Goal: Task Accomplishment & Management: Complete application form

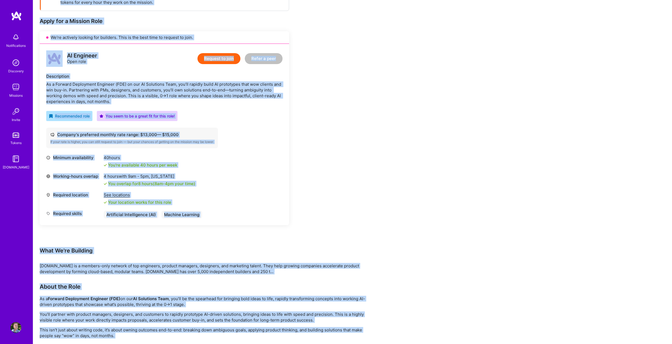
scroll to position [62, 0]
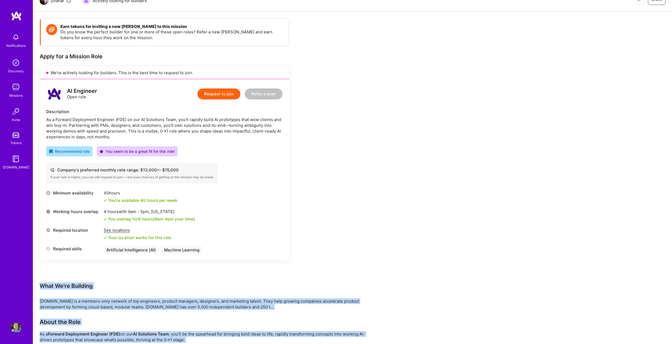
drag, startPoint x: 222, startPoint y: 324, endPoint x: 42, endPoint y: 285, distance: 184.2
click at [42, 285] on div "Earn tokens for inviting a new A.Teamer to this mission Do you know the perfect…" at bounding box center [204, 296] width 328 height 557
copy div "What We're Building A.Team is a members-only network of top engineers, product …"
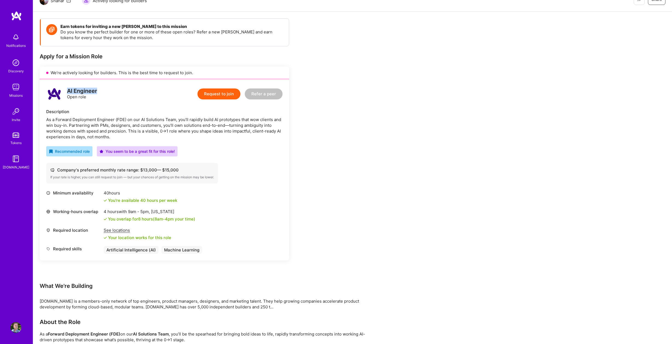
drag, startPoint x: 68, startPoint y: 88, endPoint x: 98, endPoint y: 89, distance: 29.8
click at [98, 89] on div "AI Engineer Open role Request to join Refer a peer" at bounding box center [164, 94] width 236 height 16
copy div "AI Engineer"
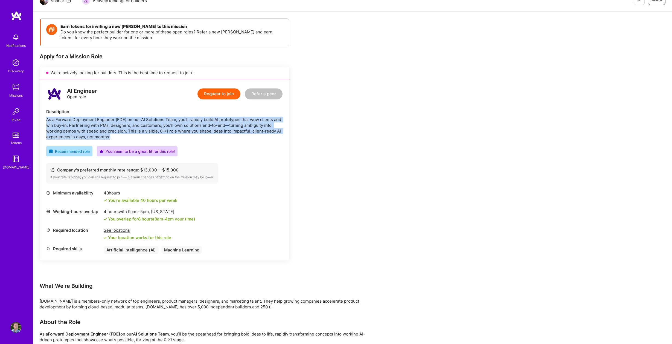
drag, startPoint x: 48, startPoint y: 118, endPoint x: 118, endPoint y: 137, distance: 73.2
click at [118, 137] on div "As a Forward Deployment Engineer (FDE) on our AI Solutions Team, you’ll rapidly…" at bounding box center [164, 128] width 236 height 23
copy div "As a Forward Deployment Engineer (FDE) on our AI Solutions Team, you’ll rapidly…"
click at [222, 92] on button "Request to join" at bounding box center [218, 93] width 43 height 11
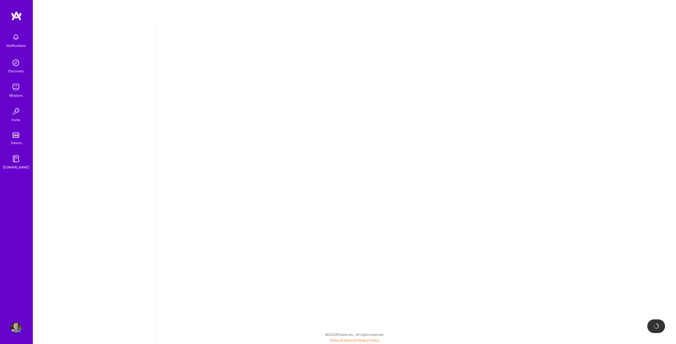
select select "US"
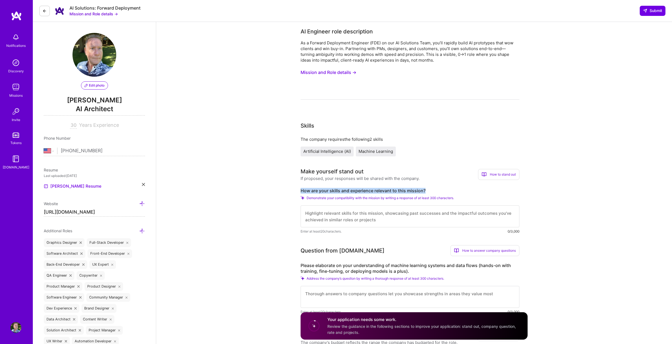
drag, startPoint x: 301, startPoint y: 190, endPoint x: 427, endPoint y: 189, distance: 126.4
click at [427, 189] on label "How are your skills and experience relevant to this mission?" at bounding box center [410, 191] width 219 height 6
copy label "How are your skills and experience relevant to this mission?"
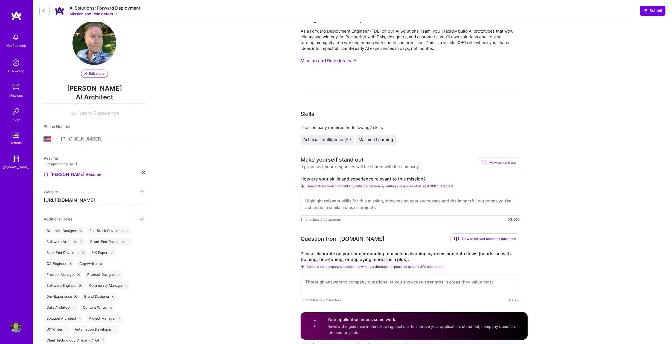
scroll to position [0, 0]
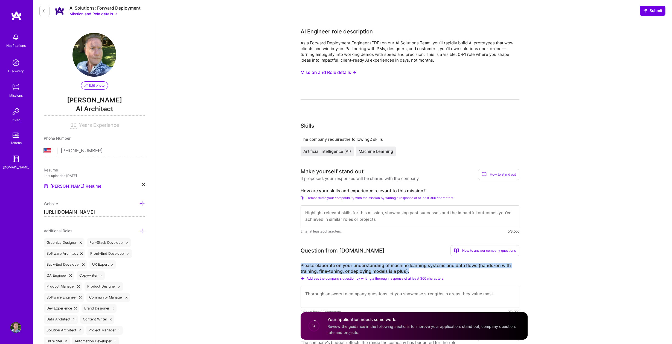
drag, startPoint x: 299, startPoint y: 265, endPoint x: 411, endPoint y: 270, distance: 112.5
copy label "Please elaborate on your understanding of machine learning systems and data flo…"
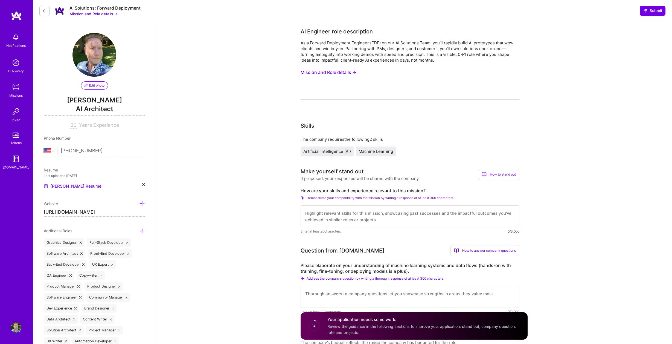
click at [354, 217] on textarea at bounding box center [410, 216] width 219 height 22
paste textarea "I've been building AI prototypes from scratch since 2018, starting with Empathy…"
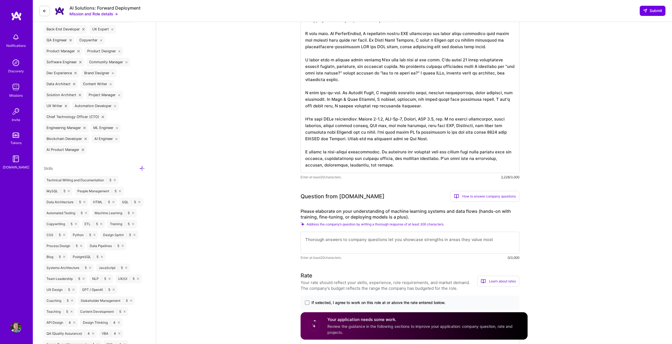
scroll to position [278, 0]
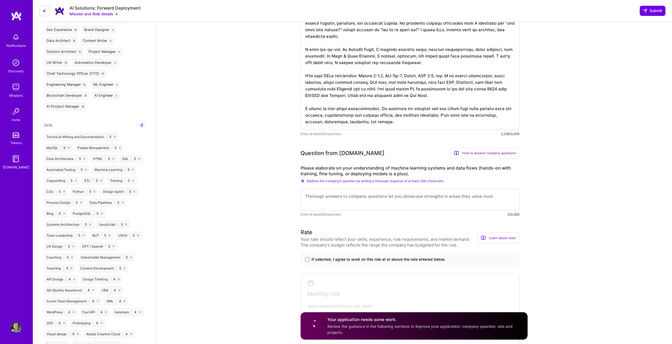
type textarea "I've been building AI prototypes from scratch since 2018, starting with Empathy…"
click at [348, 202] on textarea at bounding box center [410, 199] width 219 height 22
click at [369, 200] on textarea at bounding box center [410, 199] width 219 height 22
paste textarea "I built EmpathyBot's full ML pipeline from the ground up. Including but not lim…"
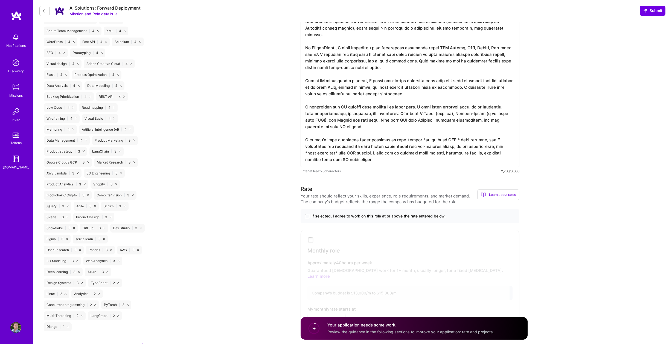
scroll to position [549, 0]
type textarea "I built EmpathyBot's full ML pipeline from the ground up. Including but not lim…"
click at [307, 215] on span at bounding box center [307, 215] width 4 height 4
click at [0, 0] on input "If selected, I agree to work on this role at or above the rate entered below." at bounding box center [0, 0] width 0 height 0
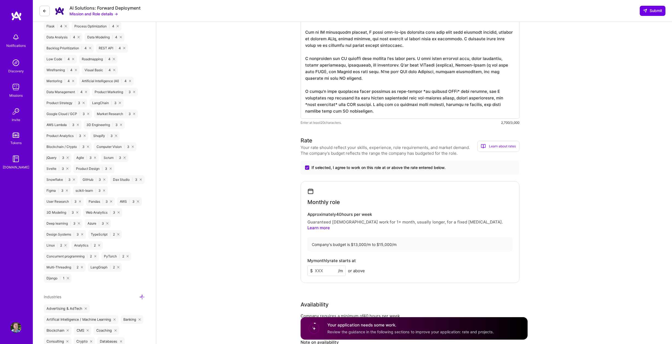
scroll to position [604, 0]
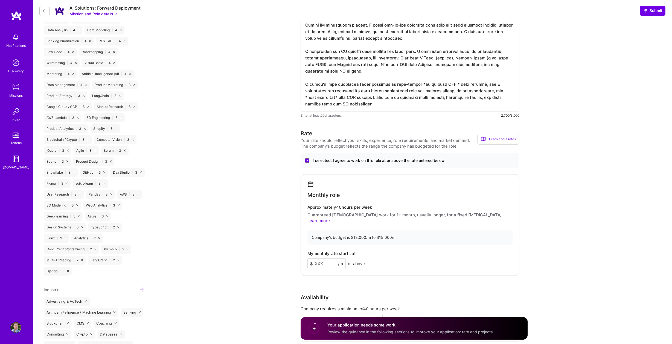
click at [330, 258] on input at bounding box center [326, 263] width 38 height 11
click at [333, 258] on input at bounding box center [326, 263] width 38 height 11
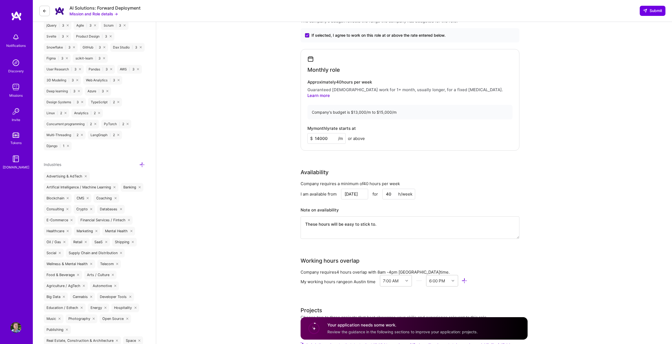
scroll to position [731, 0]
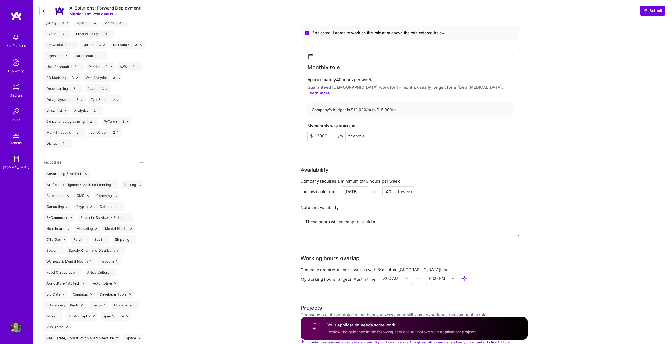
type input "13800"
click at [481, 178] on div "Company requires a minimum of 40 hours per week I am available from Oct 7 for 4…" at bounding box center [410, 210] width 219 height 65
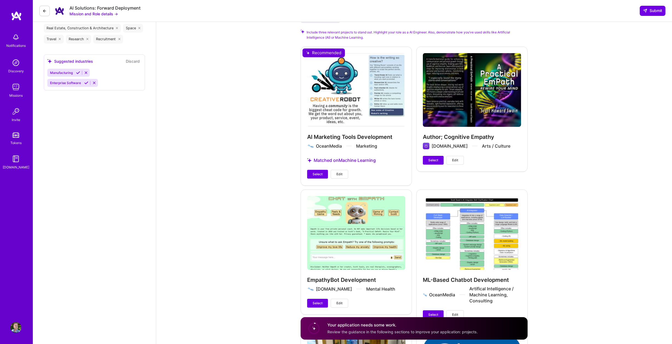
scroll to position [1041, 0]
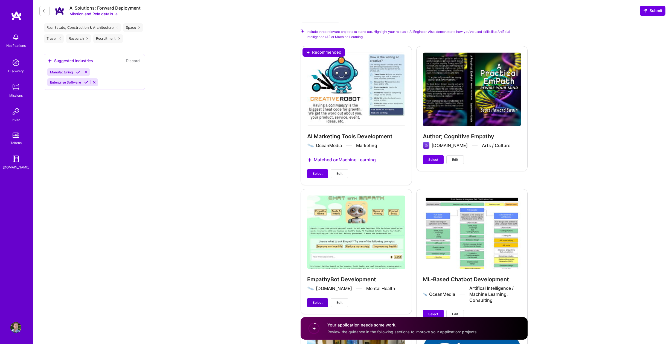
click at [320, 300] on span "Select" at bounding box center [318, 302] width 10 height 5
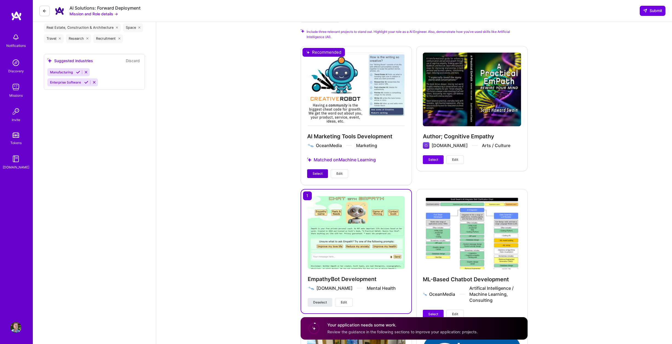
click at [316, 171] on span "Select" at bounding box center [318, 173] width 10 height 5
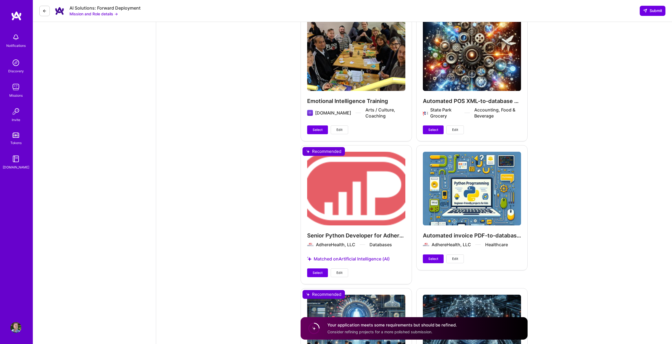
scroll to position [1515, 0]
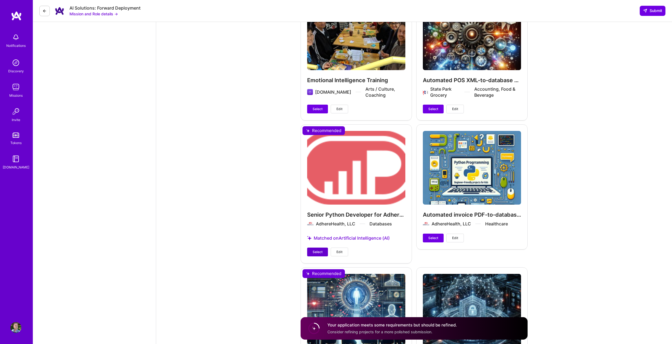
click at [315, 249] on span "Select" at bounding box center [318, 251] width 10 height 5
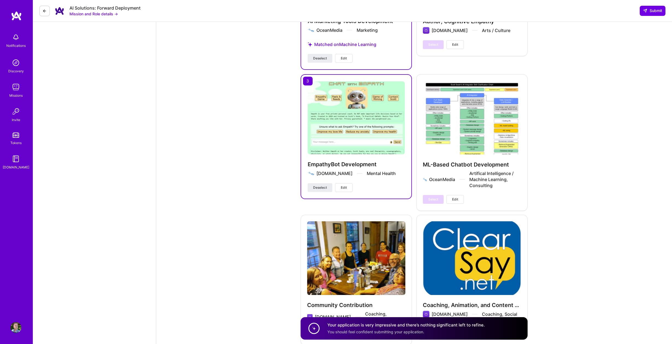
scroll to position [1151, 0]
click at [653, 9] on span "Submit" at bounding box center [652, 10] width 19 height 5
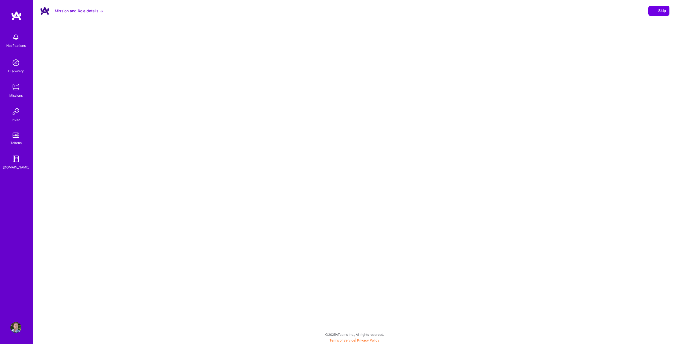
select select "US"
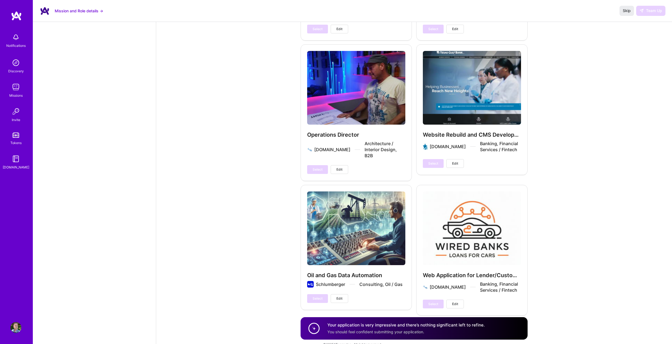
scroll to position [2119, 0]
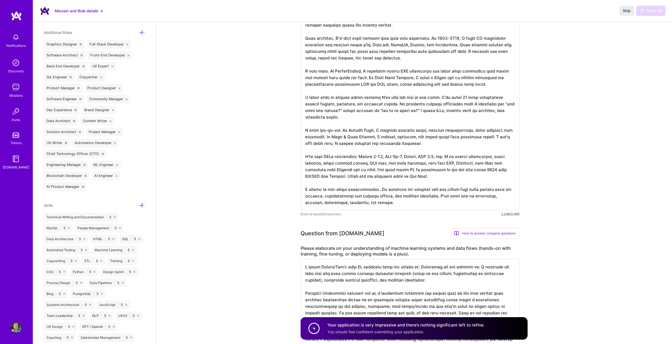
scroll to position [0, 0]
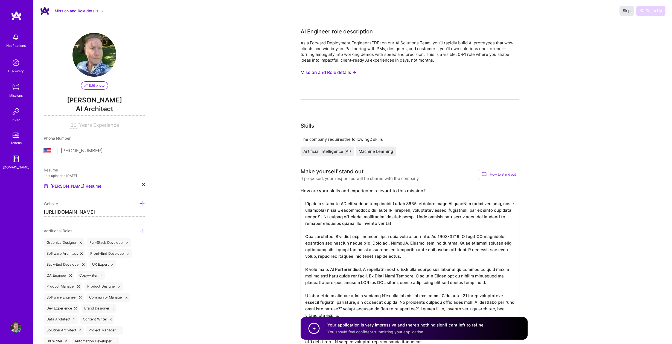
click at [628, 8] on span "Skip" at bounding box center [627, 10] width 8 height 5
click at [344, 72] on button "Mission and Role details →" at bounding box center [329, 72] width 56 height 10
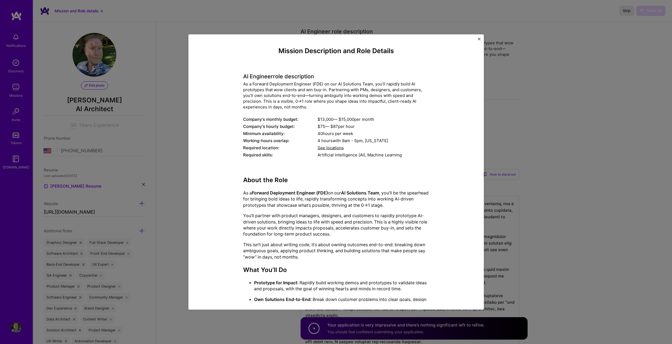
click at [477, 39] on div "Mission Description and Role Details AI Engineer role description As a Forward …" at bounding box center [335, 171] width 295 height 275
click at [479, 39] on img "Close" at bounding box center [479, 39] width 3 height 3
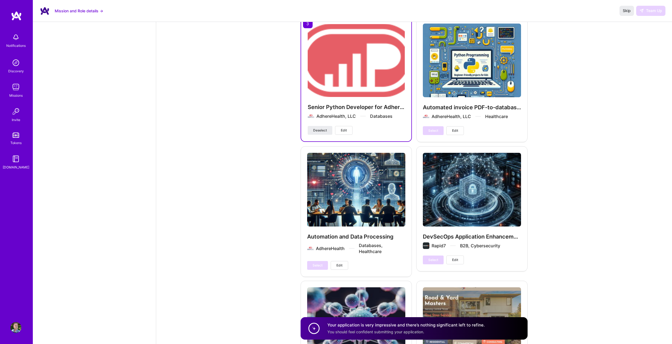
scroll to position [1527, 0]
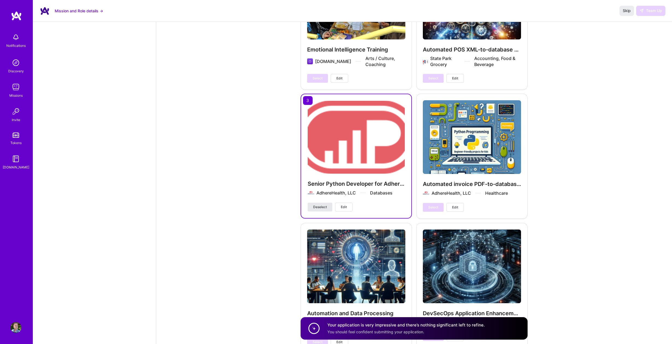
click at [328, 202] on button "Deselect" at bounding box center [320, 206] width 25 height 9
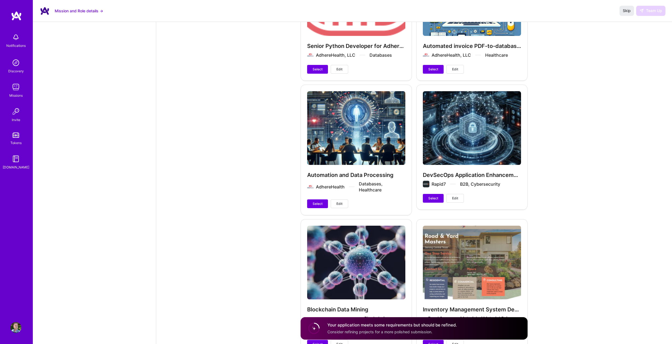
scroll to position [1673, 0]
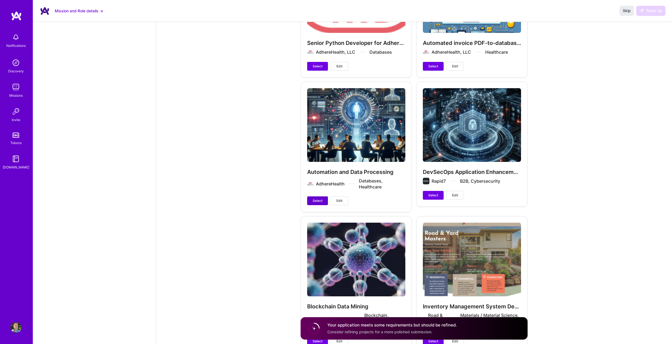
click at [321, 198] on span "Select" at bounding box center [318, 200] width 10 height 5
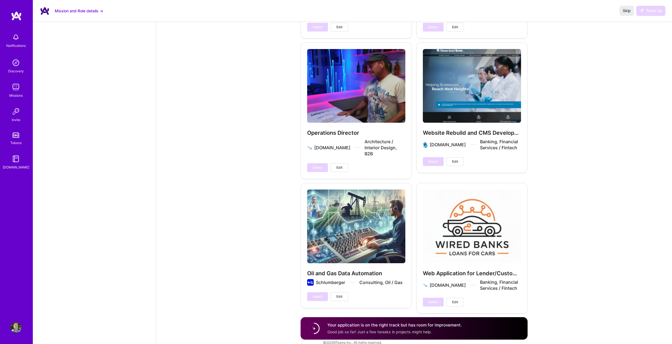
scroll to position [2124, 0]
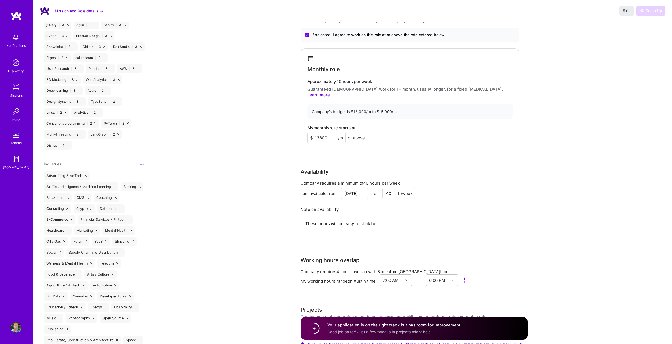
scroll to position [729, 0]
click at [357, 188] on input "Oct 7" at bounding box center [354, 193] width 27 height 11
click at [316, 154] on div "13" at bounding box center [317, 153] width 7 height 7
type input "Oct 13"
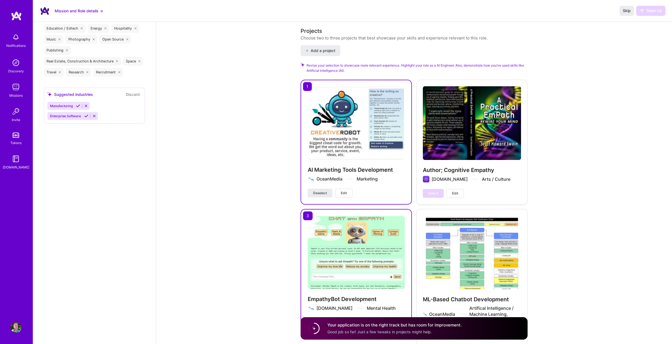
scroll to position [1047, 0]
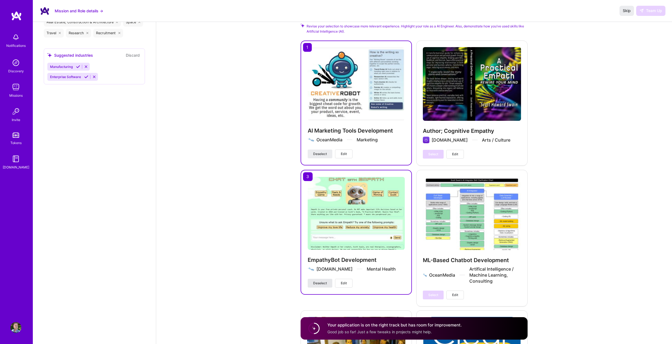
click at [319, 278] on button "Deselect" at bounding box center [320, 282] width 25 height 9
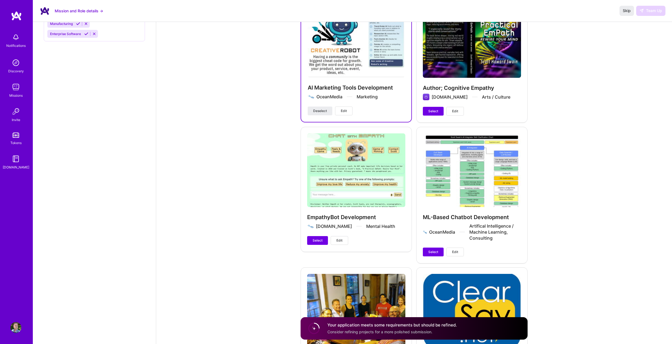
scroll to position [1085, 0]
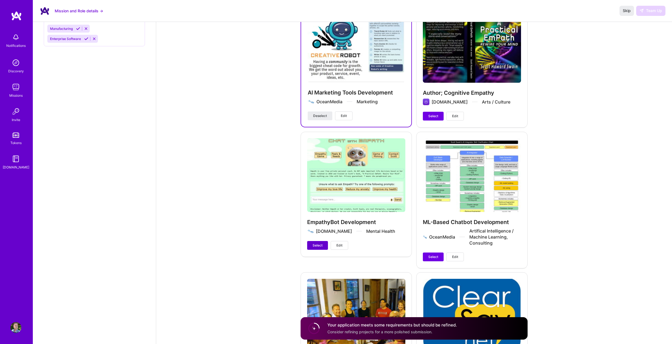
click at [320, 243] on span "Select" at bounding box center [318, 245] width 10 height 5
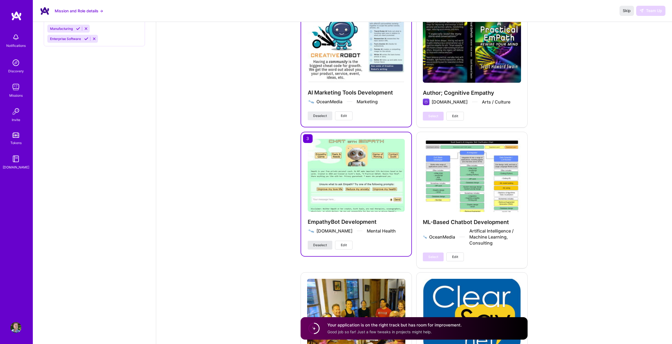
click at [322, 242] on span "Deselect" at bounding box center [320, 244] width 14 height 5
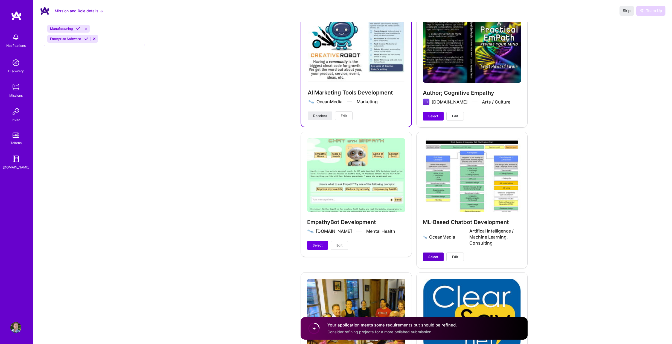
click at [427, 252] on button "Select" at bounding box center [433, 256] width 21 height 9
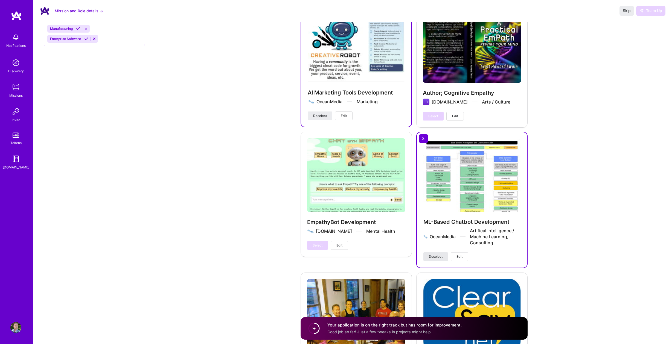
click at [432, 254] on span "Deselect" at bounding box center [436, 256] width 14 height 5
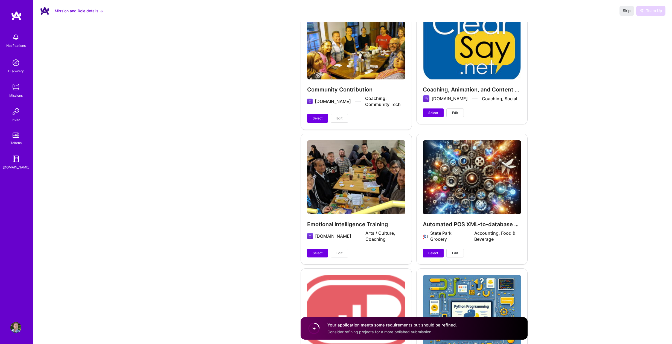
scroll to position [1358, 0]
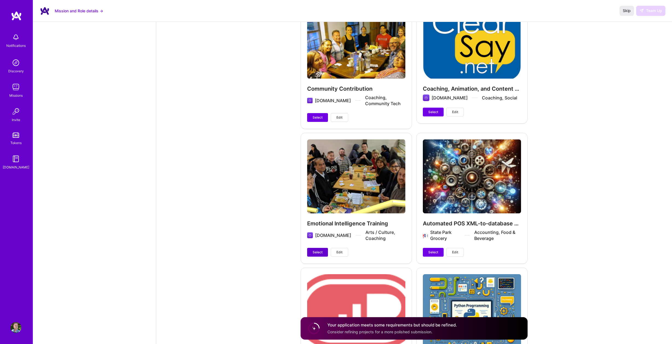
click at [320, 249] on span "Select" at bounding box center [318, 251] width 10 height 5
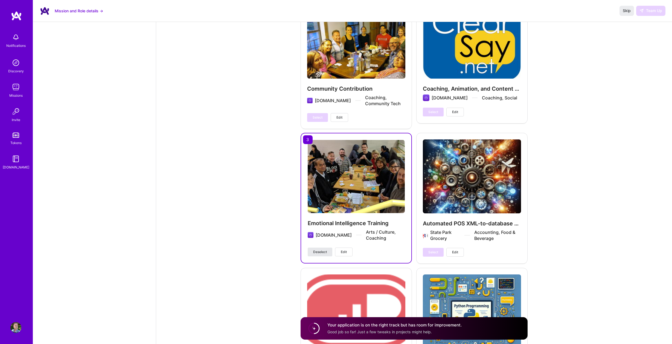
click at [320, 249] on span "Deselect" at bounding box center [320, 251] width 14 height 5
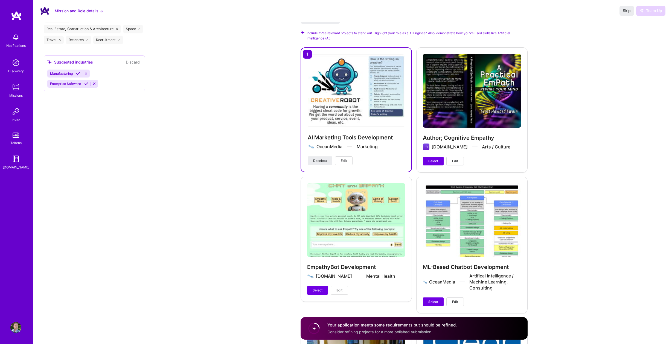
scroll to position [1066, 0]
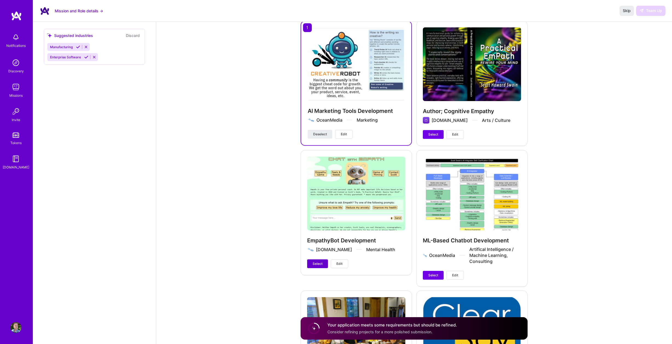
click at [315, 261] on span "Select" at bounding box center [318, 263] width 10 height 5
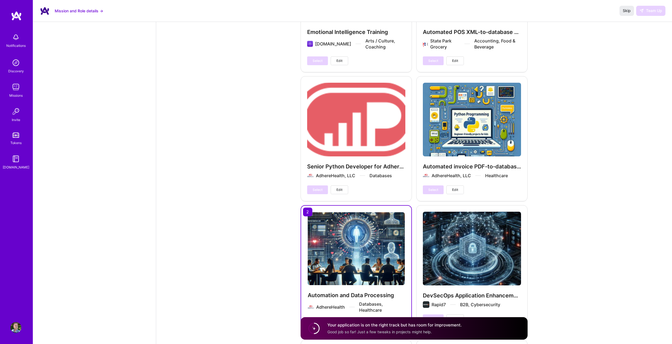
scroll to position [1577, 0]
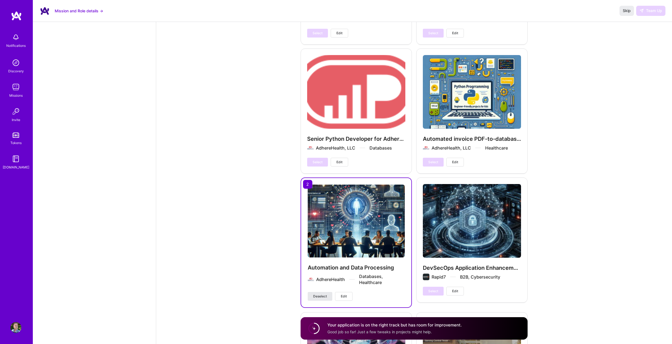
click at [319, 293] on span "Deselect" at bounding box center [320, 295] width 14 height 5
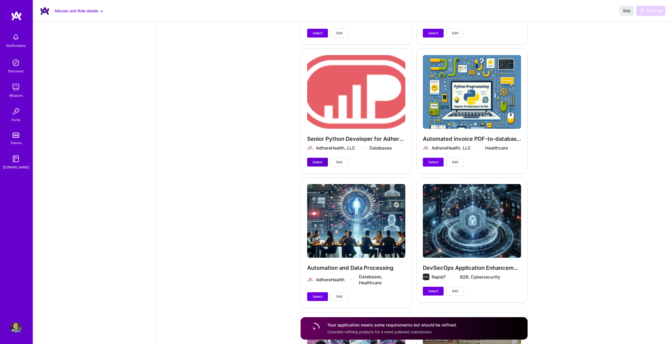
click at [319, 159] on span "Select" at bounding box center [318, 161] width 10 height 5
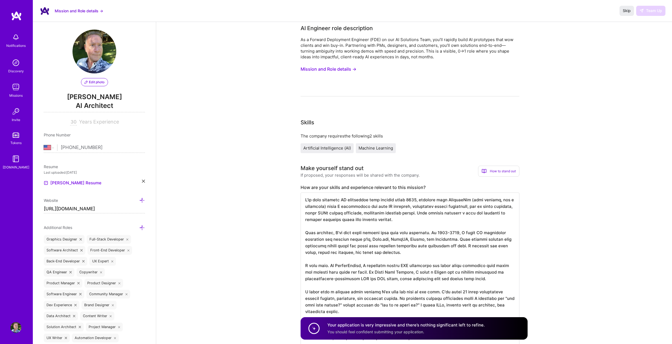
scroll to position [0, 0]
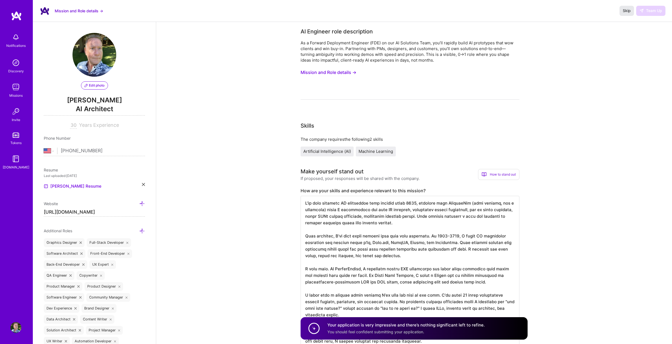
click at [626, 11] on span "Skip" at bounding box center [627, 10] width 8 height 5
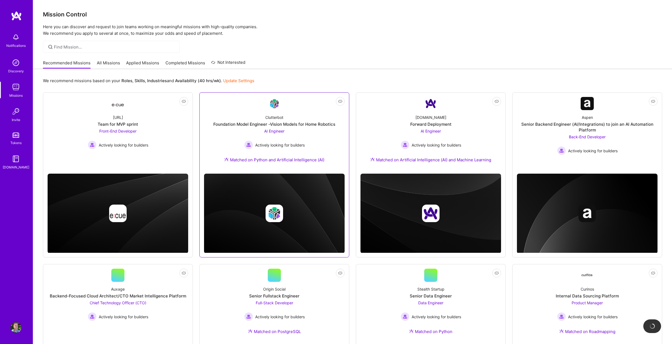
click at [276, 129] on span "AI Engineer" at bounding box center [274, 131] width 20 height 5
click at [463, 134] on div "[DOMAIN_NAME] Forward Deployment AI Engineer Actively looking for builders Matc…" at bounding box center [430, 139] width 141 height 59
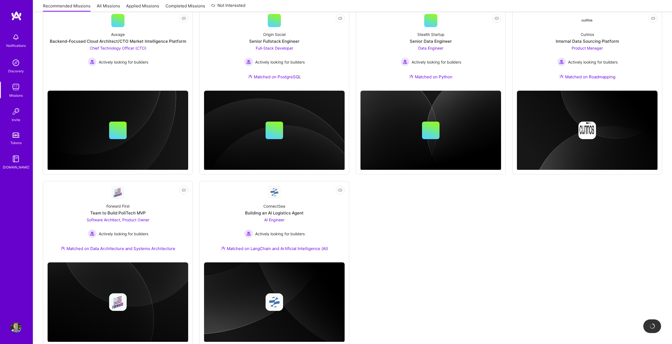
scroll to position [255, 0]
